Goal: Use online tool/utility: Utilize a website feature to perform a specific function

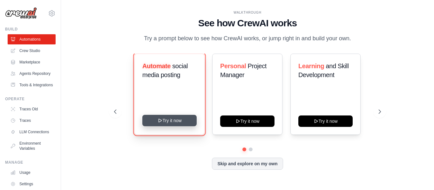
drag, startPoint x: 173, startPoint y: 119, endPoint x: 356, endPoint y: 83, distance: 186.4
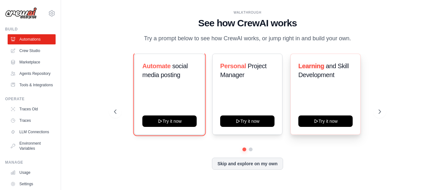
click at [173, 119] on button "Try it now" at bounding box center [169, 121] width 54 height 11
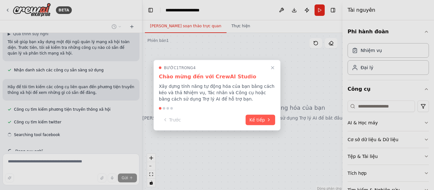
scroll to position [64, 0]
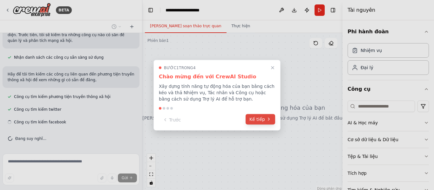
click at [260, 117] on font "Kế tiếp" at bounding box center [257, 118] width 16 height 5
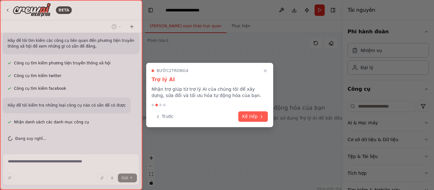
scroll to position [110, 0]
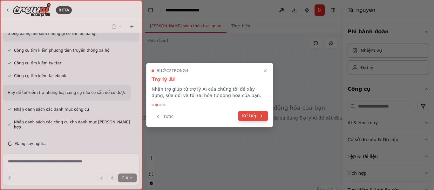
click at [248, 112] on button "Kế tiếp" at bounding box center [253, 116] width 30 height 10
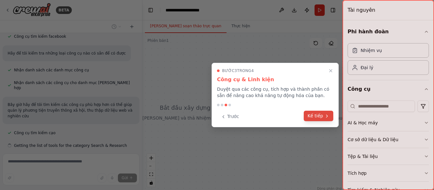
scroll to position [162, 0]
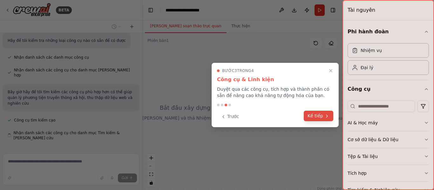
click at [324, 119] on button "Kế tiếp" at bounding box center [318, 116] width 30 height 10
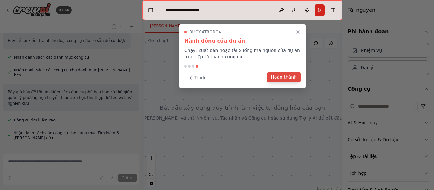
click at [294, 79] on font "Hoàn thành" at bounding box center [283, 77] width 26 height 5
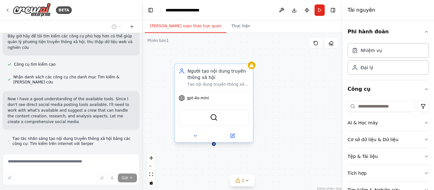
scroll to position [224, 0]
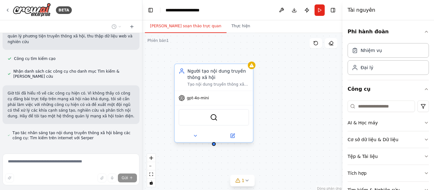
click at [218, 120] on div "Công cụ phát triển Serper" at bounding box center [213, 117] width 70 height 17
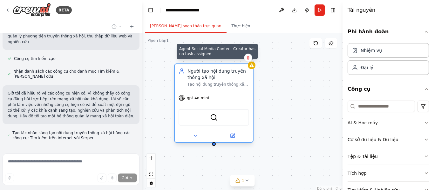
scroll to position [236, 0]
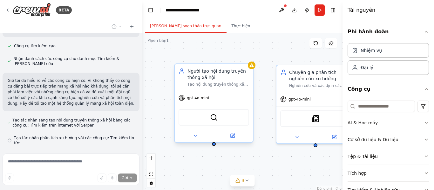
click at [227, 81] on div "Người tạo nội dung truyền thông xã hội Tạo nội dung truyền thông xã hội hấp dẫn…" at bounding box center [218, 77] width 62 height 19
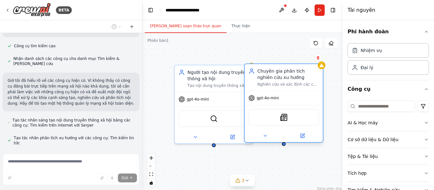
drag, startPoint x: 322, startPoint y: 77, endPoint x: 293, endPoint y: 77, distance: 29.5
click at [293, 77] on div "Chuyên gia phân tích nghiên cứu xu hướng" at bounding box center [288, 74] width 62 height 13
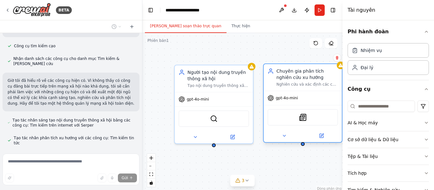
drag, startPoint x: 294, startPoint y: 78, endPoint x: 313, endPoint y: 78, distance: 18.7
click at [313, 78] on div "Chuyên gia phân tích nghiên cứu xu hướng" at bounding box center [307, 74] width 62 height 13
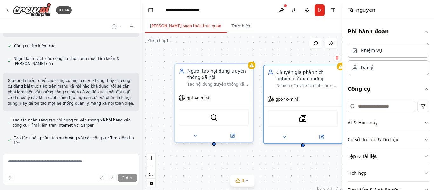
scroll to position [254, 0]
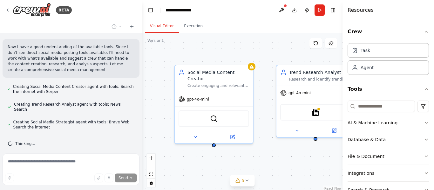
click at [237, 36] on div "Social Media Content Creator Create engaging and relevant social media content …" at bounding box center [242, 112] width 200 height 159
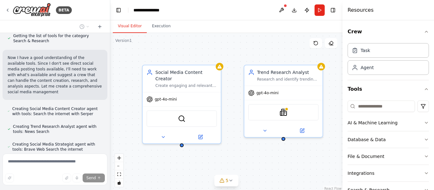
scroll to position [282, 0]
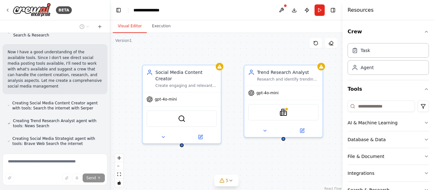
drag, startPoint x: 140, startPoint y: 107, endPoint x: 110, endPoint y: 107, distance: 29.8
click at [110, 107] on div "BETA Create a crew that schedules and publishes social media content across mul…" at bounding box center [217, 95] width 434 height 190
click at [197, 155] on div "Social Media Content Creator Create engaging and relevant social media content …" at bounding box center [226, 112] width 232 height 159
click at [238, 48] on div "Social Media Content Creator Create engaging and relevant social media content …" at bounding box center [226, 112] width 232 height 159
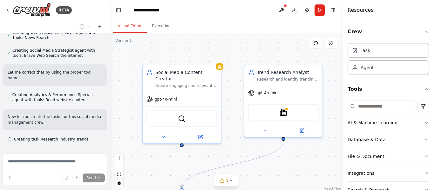
scroll to position [376, 0]
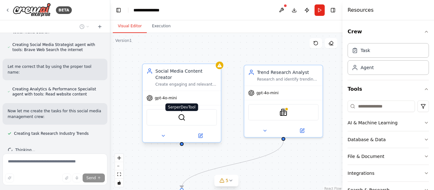
click at [180, 114] on img at bounding box center [182, 118] width 8 height 8
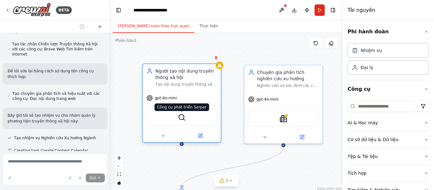
scroll to position [416, 0]
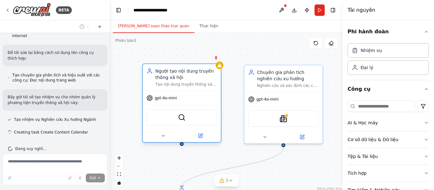
drag, startPoint x: 183, startPoint y: 118, endPoint x: 191, endPoint y: 117, distance: 8.3
click at [183, 118] on img at bounding box center [182, 118] width 8 height 8
click at [190, 124] on div "Công cụ phát triển Serper" at bounding box center [181, 117] width 70 height 17
click at [190, 121] on div "Công cụ phát triển Serper" at bounding box center [181, 117] width 70 height 17
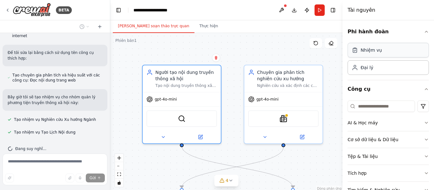
click at [371, 53] on div "Nhiệm vụ" at bounding box center [370, 50] width 21 height 6
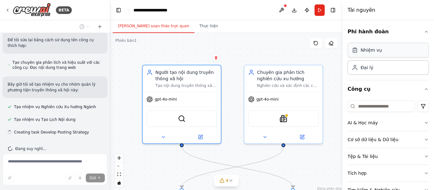
click at [386, 53] on div "Nhiệm vụ" at bounding box center [387, 50] width 81 height 15
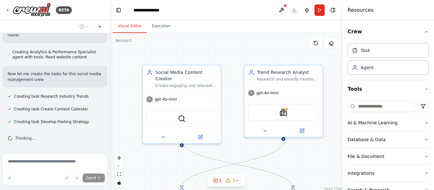
scroll to position [402, 0]
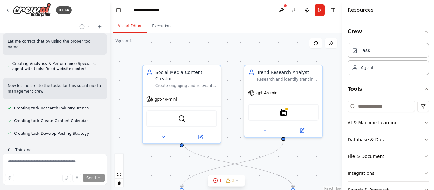
click at [233, 45] on div ".deletable-edge-delete-btn { width: 20px; height: 20px; border: 0px solid #ffff…" at bounding box center [226, 112] width 232 height 159
click at [362, 50] on div "Task" at bounding box center [365, 50] width 10 height 6
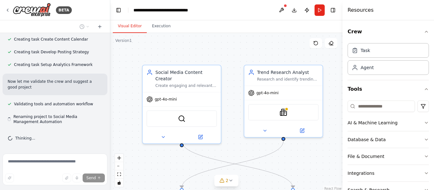
scroll to position [471, 0]
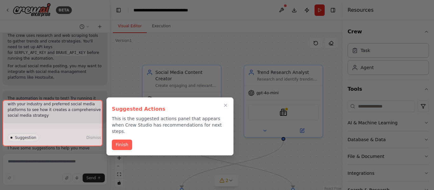
drag, startPoint x: 79, startPoint y: 137, endPoint x: 85, endPoint y: 137, distance: 6.3
click at [79, 137] on div at bounding box center [53, 123] width 100 height 46
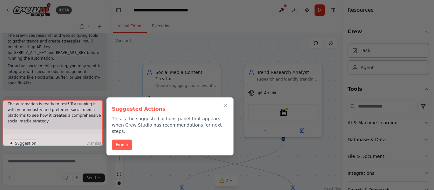
scroll to position [779, 0]
click at [80, 136] on div at bounding box center [53, 123] width 100 height 46
click at [126, 139] on button "Finish" at bounding box center [122, 144] width 20 height 10
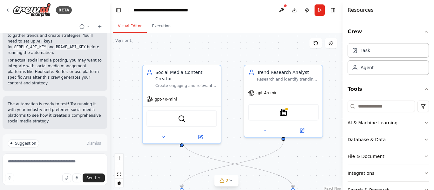
drag, startPoint x: 63, startPoint y: 138, endPoint x: 75, endPoint y: 135, distance: 12.3
click at [63, 168] on span "Run Automation" at bounding box center [58, 170] width 31 height 5
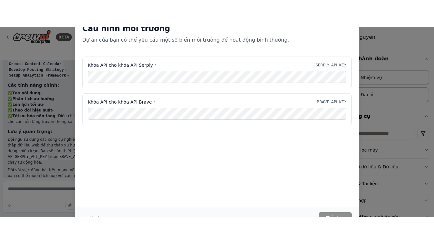
scroll to position [766, 0]
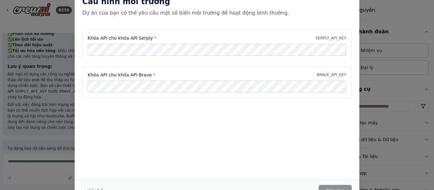
drag, startPoint x: 377, startPoint y: 28, endPoint x: 381, endPoint y: 36, distance: 8.8
click at [377, 28] on div "Cấu hình môi trường Dự án của bạn có thể yêu cầu một số biến môi trường để hoạt…" at bounding box center [217, 95] width 434 height 190
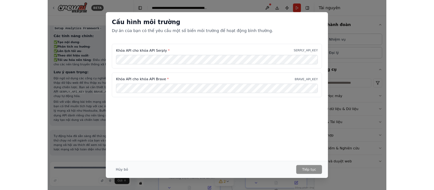
scroll to position [724, 0]
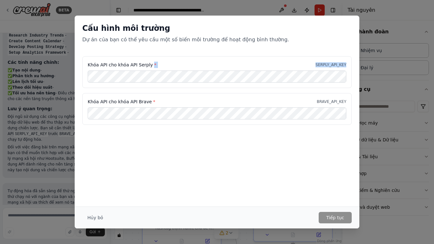
drag, startPoint x: 148, startPoint y: 66, endPoint x: 81, endPoint y: 68, distance: 67.3
click at [80, 68] on div "Khóa API cho khóa API Serply * SERPLY_API_KEY Khóa API cho khóa API Brave * BRA…" at bounding box center [217, 94] width 284 height 76
click at [168, 65] on div "Khóa API cho khóa API Serply * SERPLY_API_KEY" at bounding box center [217, 65] width 258 height 6
drag, startPoint x: 148, startPoint y: 66, endPoint x: 63, endPoint y: 67, distance: 84.8
click at [63, 67] on div "Cấu hình môi trường Dự án của bạn có thể yêu cầu một số biến môi trường để hoạt…" at bounding box center [217, 122] width 434 height 244
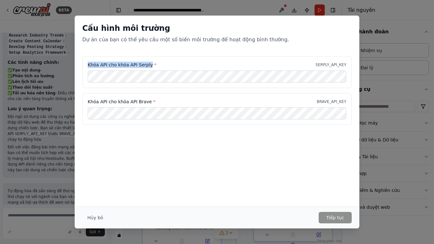
copy font "Khóa API cho khóa API Serply"
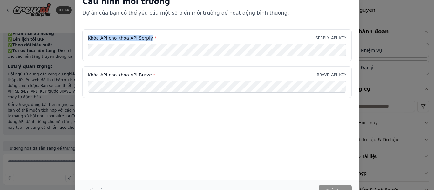
scroll to position [777, 0]
